Goal: Information Seeking & Learning: Learn about a topic

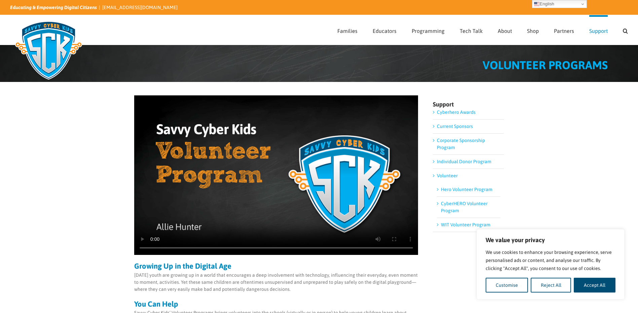
click at [297, 228] on video "Sorry, your browser doesn't support embedded videos." at bounding box center [276, 176] width 284 height 160
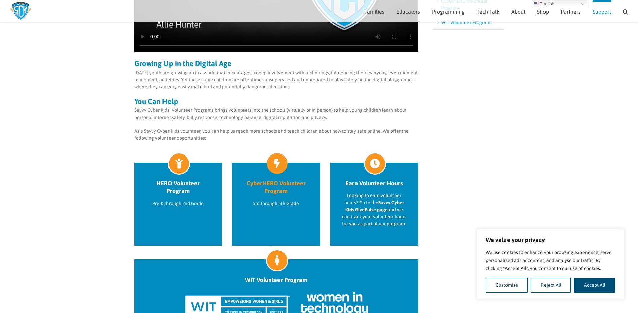
scroll to position [228, 0]
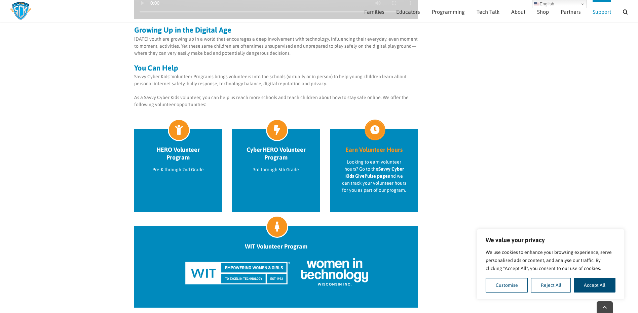
click at [390, 151] on h2 "Earn Volunteer Hours" at bounding box center [374, 150] width 65 height 8
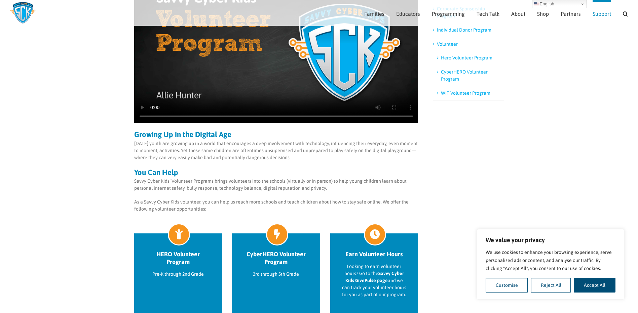
scroll to position [127, 0]
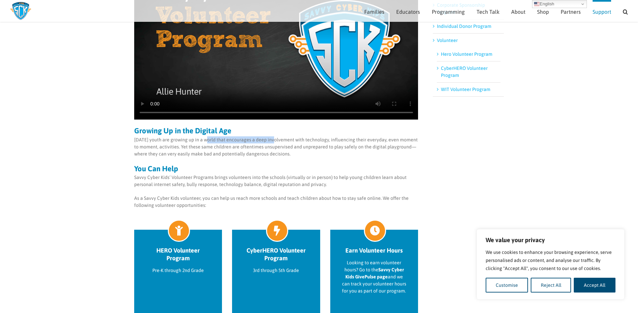
drag, startPoint x: 207, startPoint y: 141, endPoint x: 273, endPoint y: 141, distance: 66.9
click at [273, 141] on p "[DATE] youth are growing up in a world that encourages a deep involvement with …" at bounding box center [276, 147] width 284 height 21
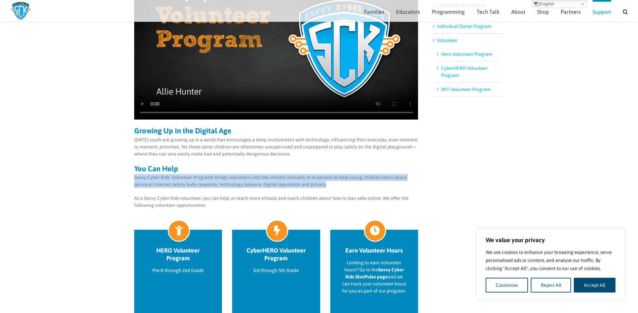
drag, startPoint x: 241, startPoint y: 172, endPoint x: 325, endPoint y: 184, distance: 85.5
click at [325, 184] on div "Growing Up in the Digital Age Today’s youth are growing up in a world that enco…" at bounding box center [276, 168] width 284 height 82
click at [325, 184] on p "Savvy Cyber Kids’ Volunteer Programs brings volunteers into the schools (virtua…" at bounding box center [276, 181] width 284 height 14
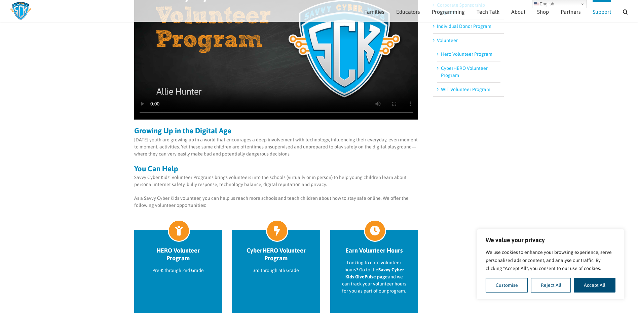
scroll to position [228, 0]
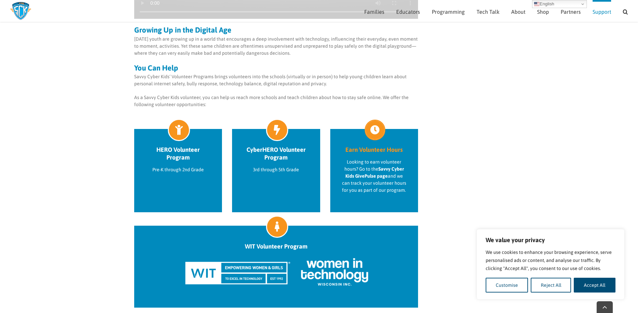
click at [376, 148] on h2 "Earn Volunteer Hours" at bounding box center [374, 150] width 65 height 8
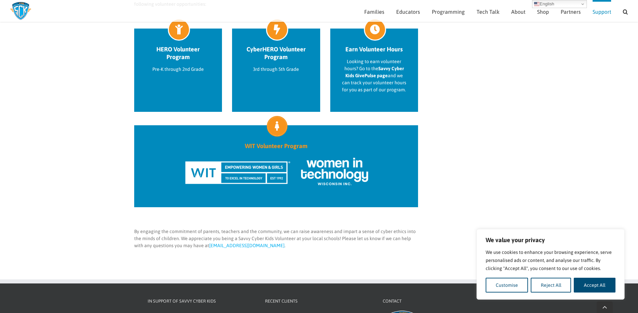
scroll to position [295, 0]
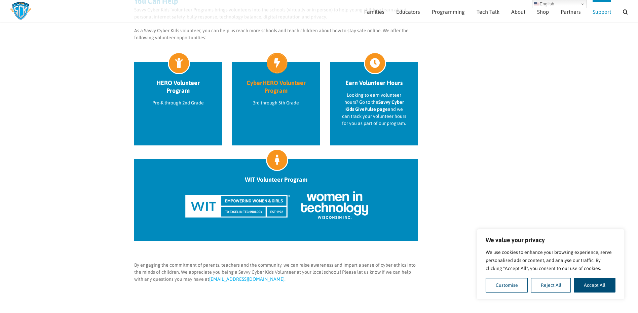
click at [279, 61] on icon at bounding box center [277, 63] width 19 height 19
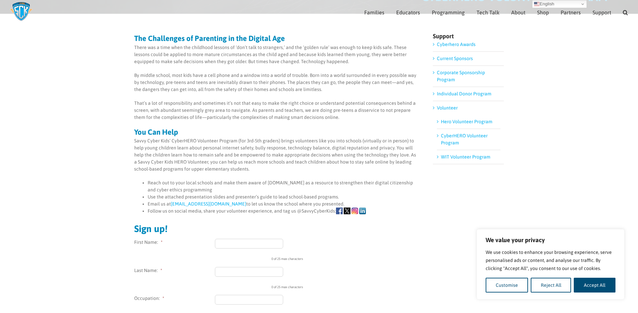
scroll to position [61, 0]
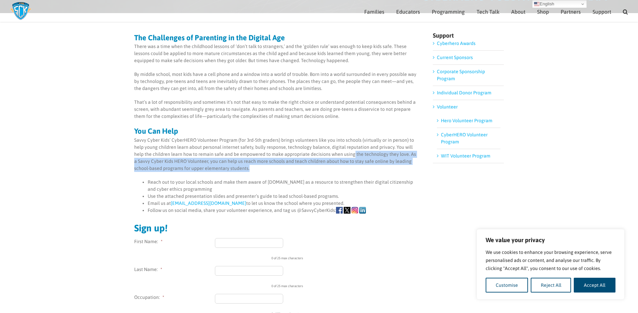
drag, startPoint x: 274, startPoint y: 169, endPoint x: 355, endPoint y: 153, distance: 82.7
click at [355, 153] on p "Savvy Cyber Kids’ CyberHERO Volunteer Program (for 3rd-5th graders) brings volu…" at bounding box center [276, 154] width 284 height 35
drag, startPoint x: 283, startPoint y: 166, endPoint x: 403, endPoint y: 153, distance: 120.8
click at [404, 153] on p "Savvy Cyber Kids’ CyberHERO Volunteer Program (for 3rd-5th graders) brings volu…" at bounding box center [276, 154] width 284 height 35
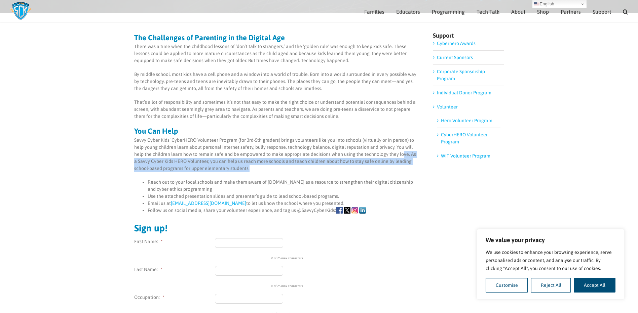
scroll to position [162, 0]
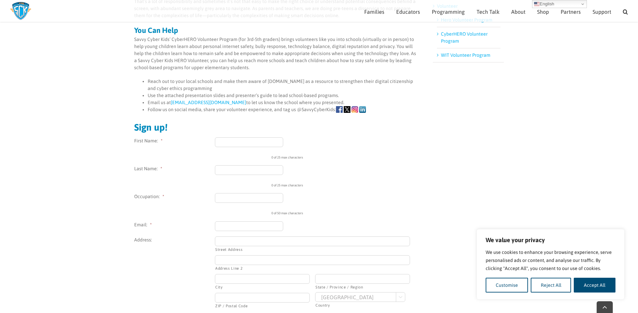
click at [334, 193] on ul "X/Twitter This field is for validation purposes and should be left unchanged. F…" at bounding box center [276, 249] width 284 height 222
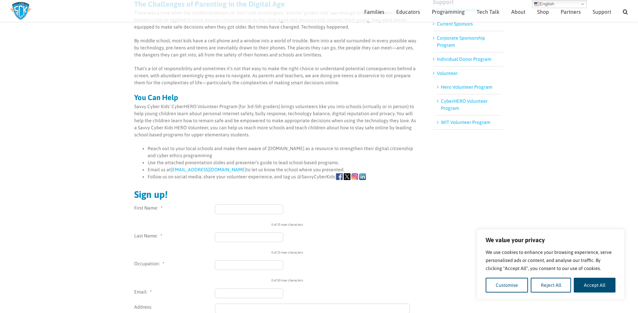
drag, startPoint x: 192, startPoint y: 151, endPoint x: 257, endPoint y: 155, distance: 64.4
click at [257, 155] on li "Reach out to your local schools and make them aware of SavvyCyberKids.org as a …" at bounding box center [283, 152] width 271 height 14
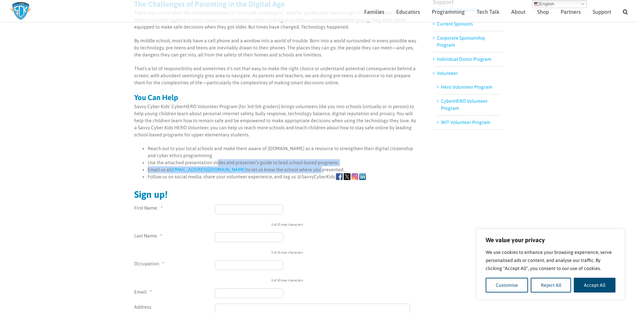
drag, startPoint x: 219, startPoint y: 162, endPoint x: 300, endPoint y: 172, distance: 82.4
click at [300, 172] on ul "Reach out to your local schools and make them aware of SavvyCyberKids.org as a …" at bounding box center [276, 162] width 284 height 35
click at [300, 172] on li "Email us at info@savvycyberkids.org to let us know the school where you present…" at bounding box center [283, 170] width 271 height 7
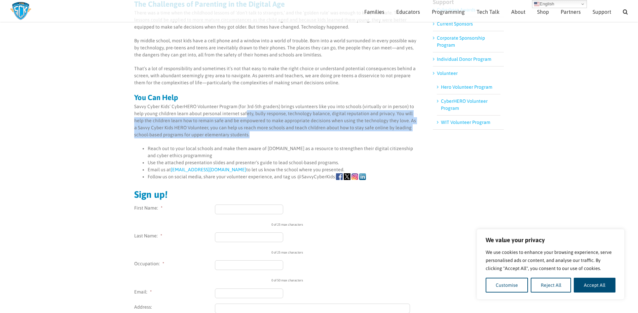
drag, startPoint x: 261, startPoint y: 137, endPoint x: 247, endPoint y: 117, distance: 24.8
click at [247, 117] on p "Savvy Cyber Kids’ CyberHERO Volunteer Program (for 3rd-5th graders) brings volu…" at bounding box center [276, 120] width 284 height 35
